Goal: Task Accomplishment & Management: Use online tool/utility

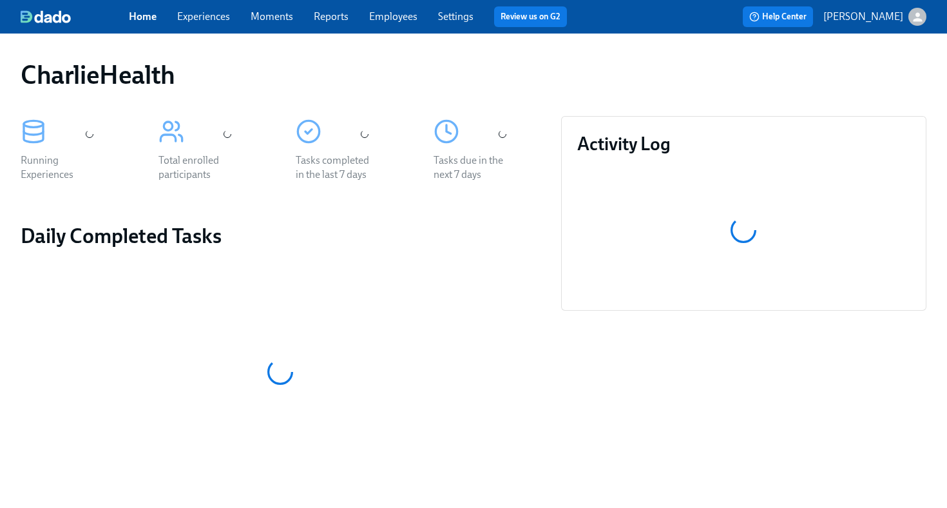
click at [405, 17] on link "Employees" at bounding box center [393, 16] width 48 height 12
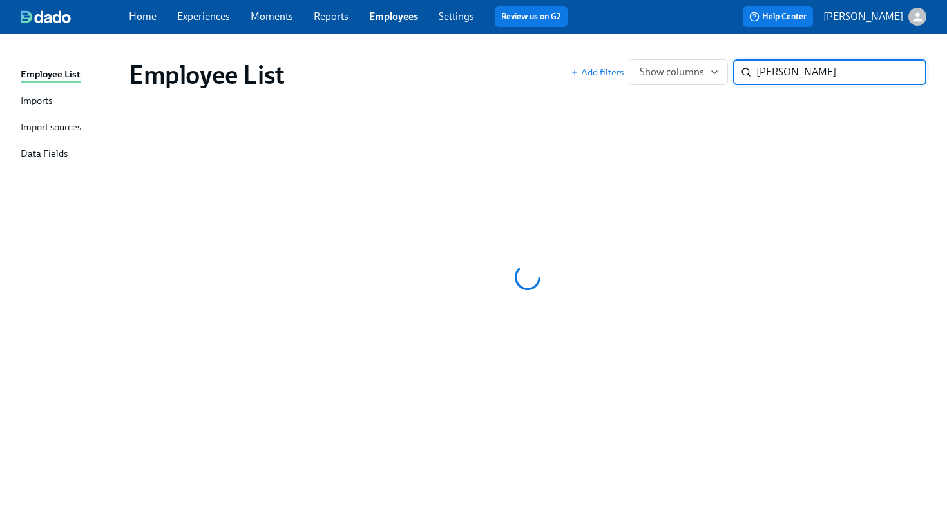
type input "[PERSON_NAME]"
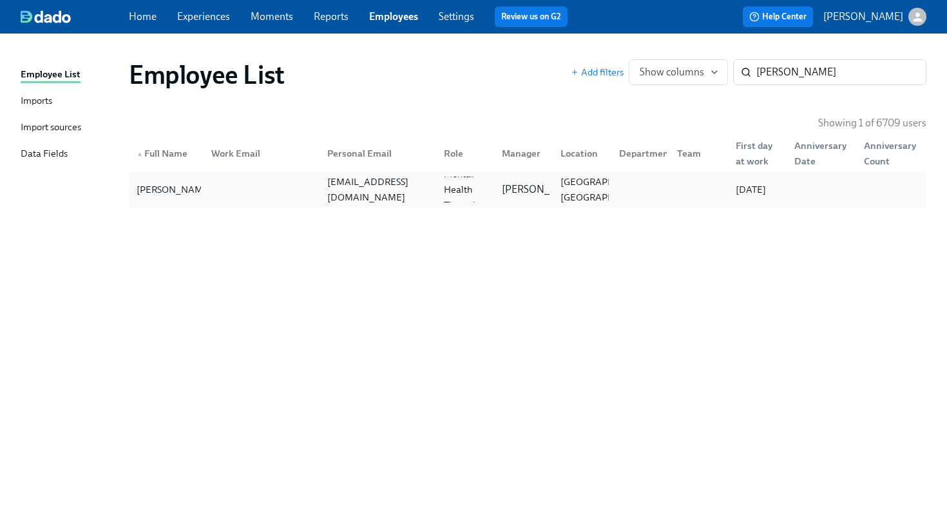
click at [285, 195] on div at bounding box center [259, 190] width 117 height 26
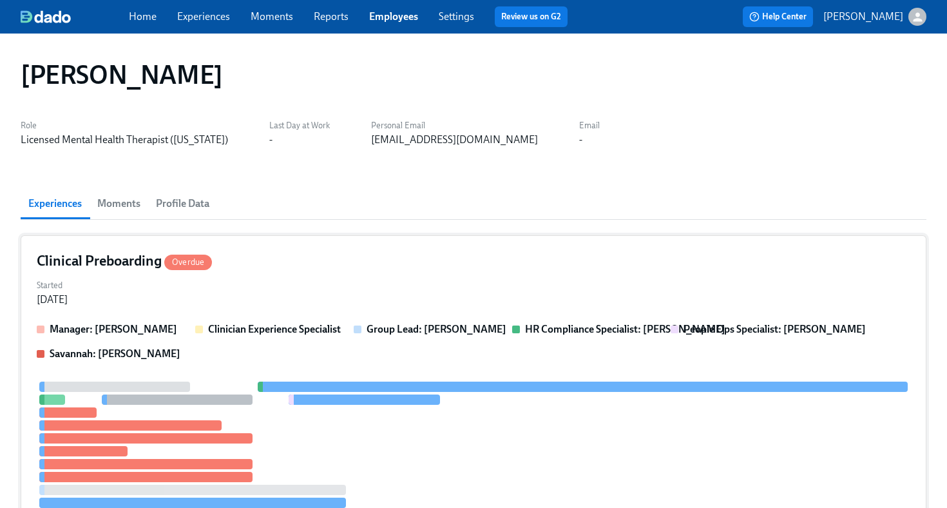
click at [303, 269] on div "Clinical Preboarding Overdue" at bounding box center [474, 260] width 874 height 19
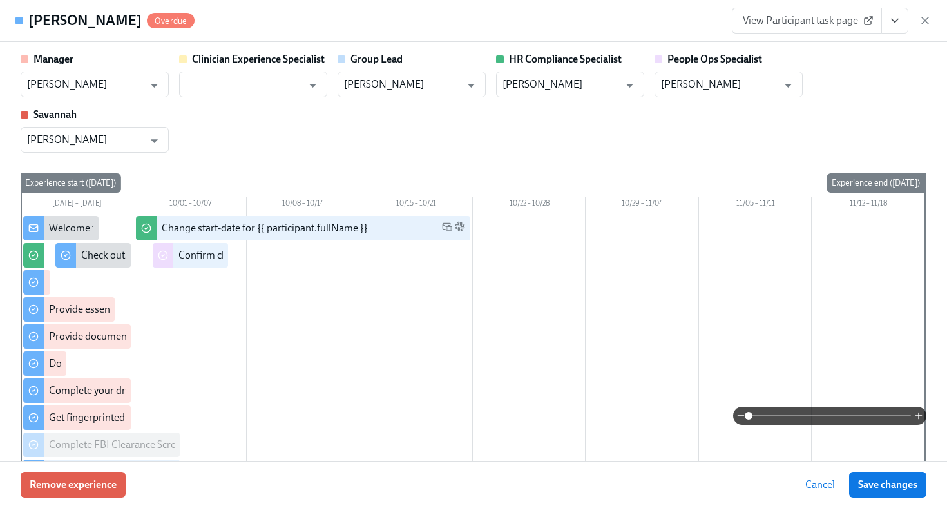
click at [886, 19] on button "View task page" at bounding box center [895, 21] width 27 height 26
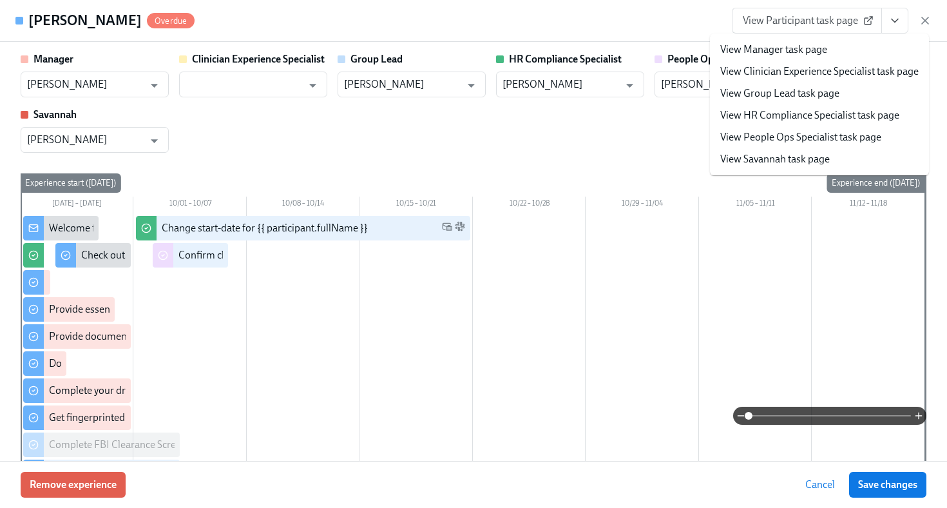
click at [827, 23] on span "View Participant task page" at bounding box center [807, 20] width 128 height 13
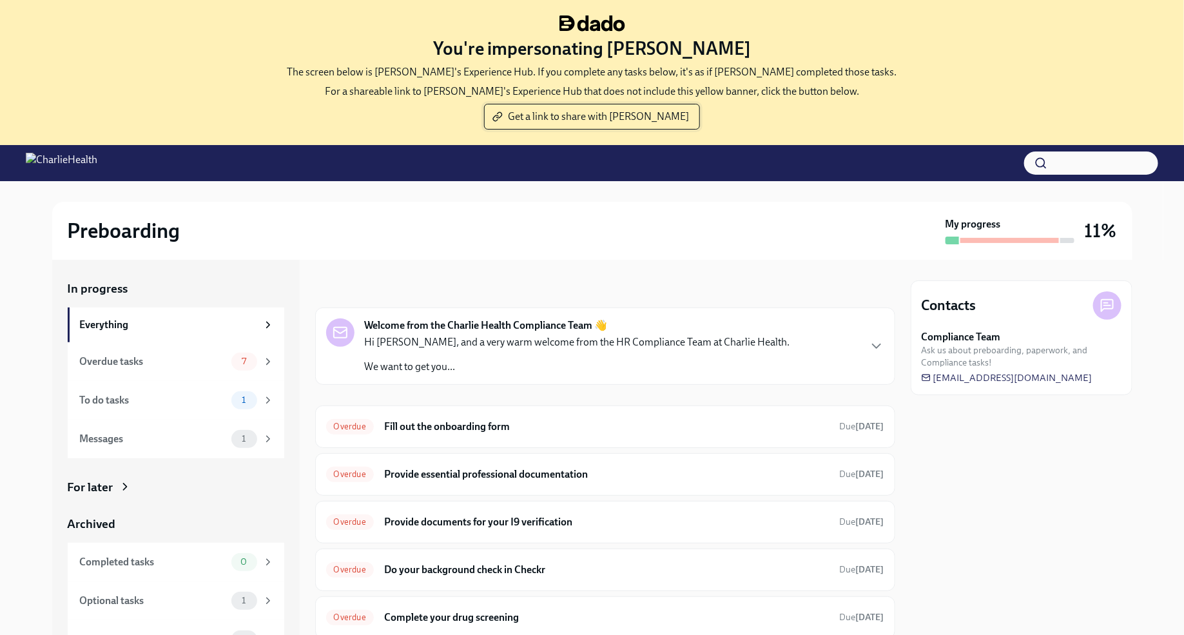
click at [586, 119] on span "Get a link to share with Sean" at bounding box center [592, 116] width 194 height 13
